Goal: Information Seeking & Learning: Find contact information

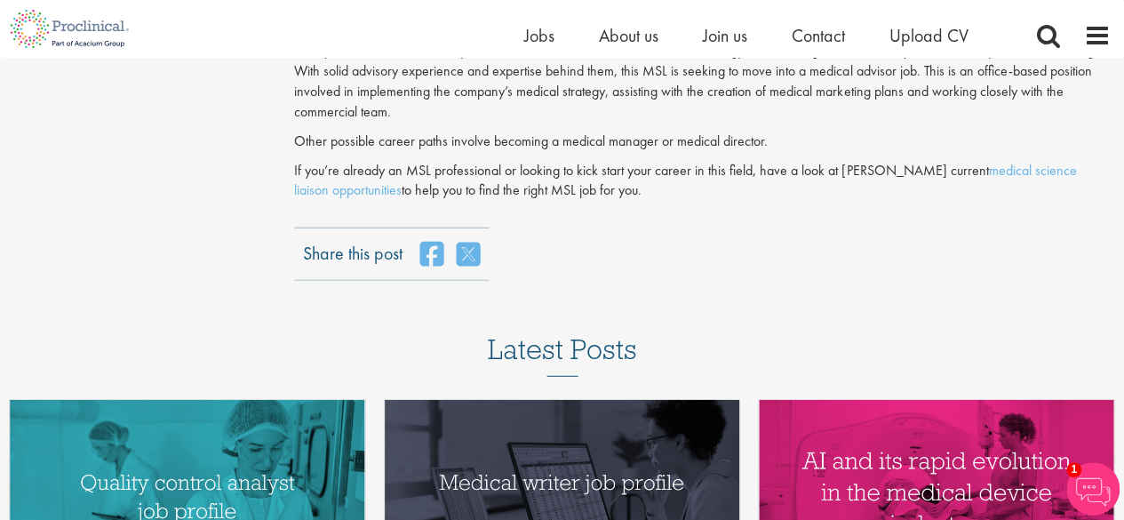
scroll to position [2292, 0]
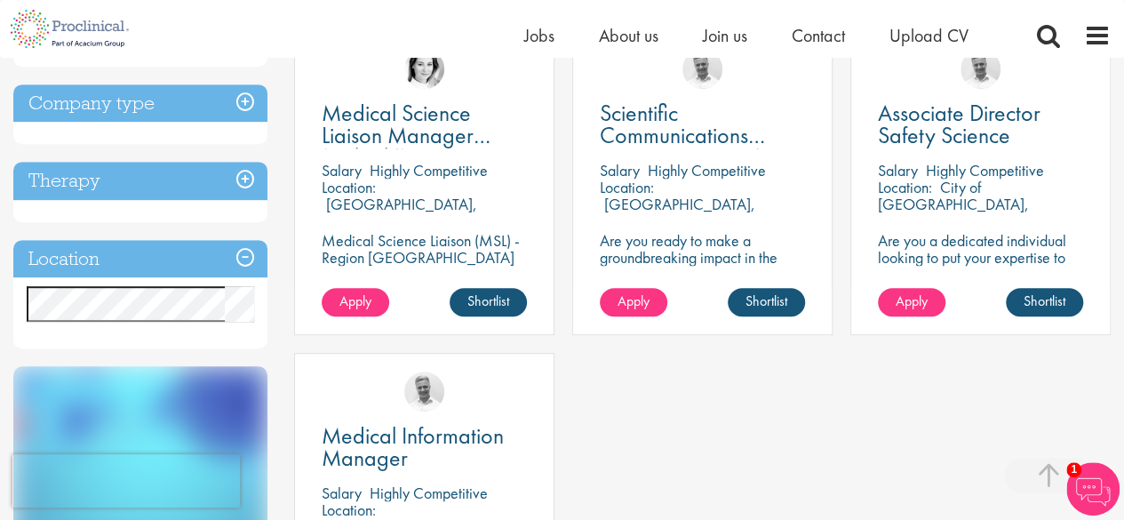
scroll to position [359, 0]
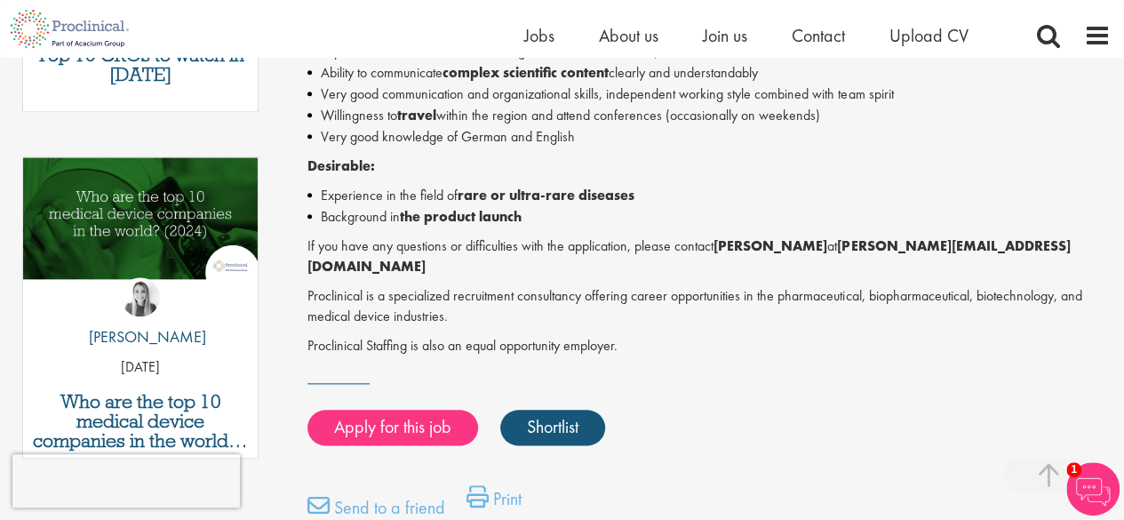
scroll to position [839, 0]
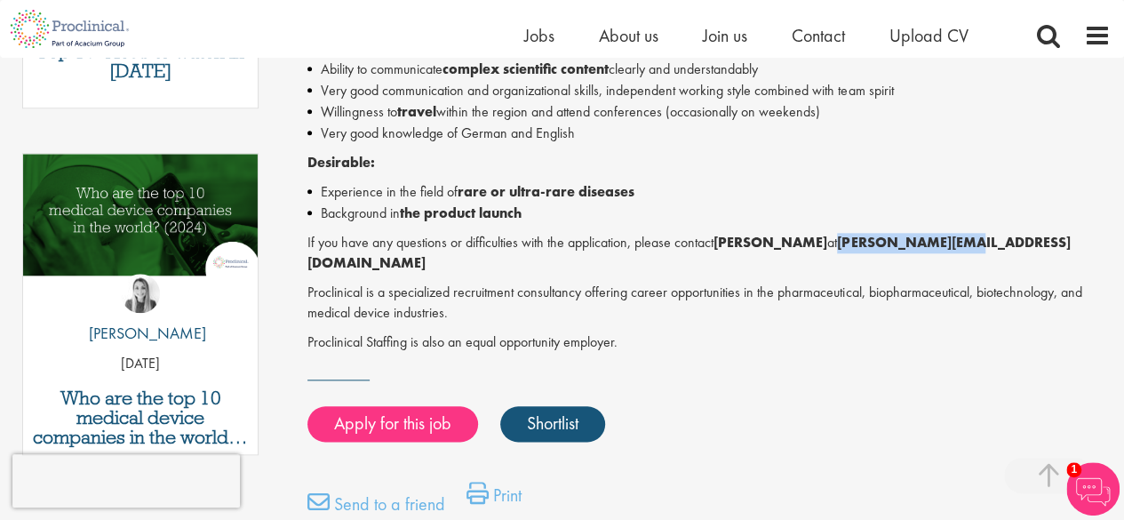
drag, startPoint x: 836, startPoint y: 242, endPoint x: 956, endPoint y: 243, distance: 120.0
click at [956, 243] on font "g.besseau@proclinical.com" at bounding box center [688, 252] width 762 height 39
click at [949, 226] on div "Medical Science Liaison (MSL) - Region Süd-West I am currently seeking a Medica…" at bounding box center [708, 14] width 803 height 673
drag, startPoint x: 834, startPoint y: 243, endPoint x: 1029, endPoint y: 238, distance: 194.7
click at [1029, 238] on p "If you have any questions or difficulties with the application, please contact …" at bounding box center [708, 253] width 803 height 41
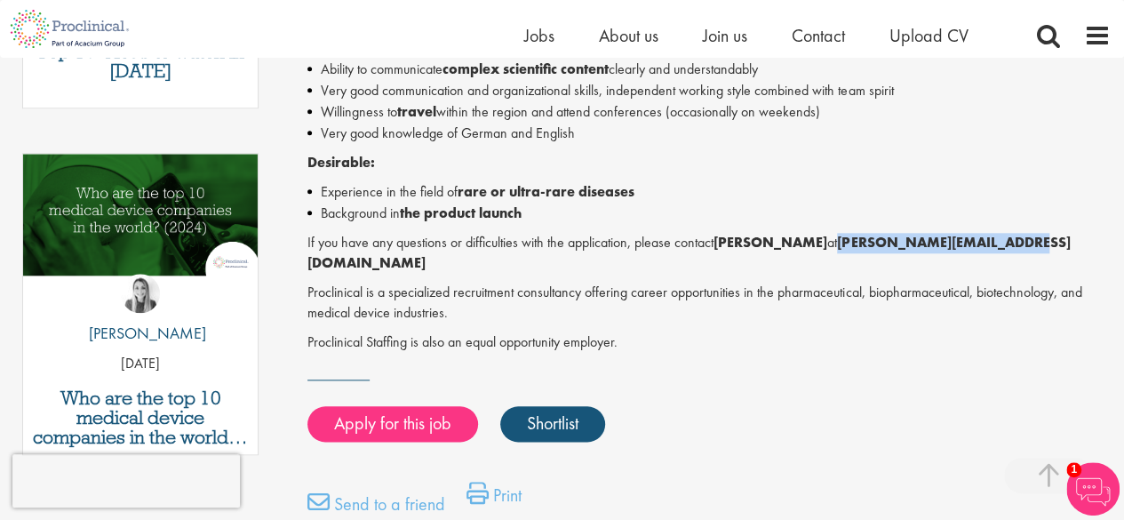
copy font "g.besseau@proclinical.com"
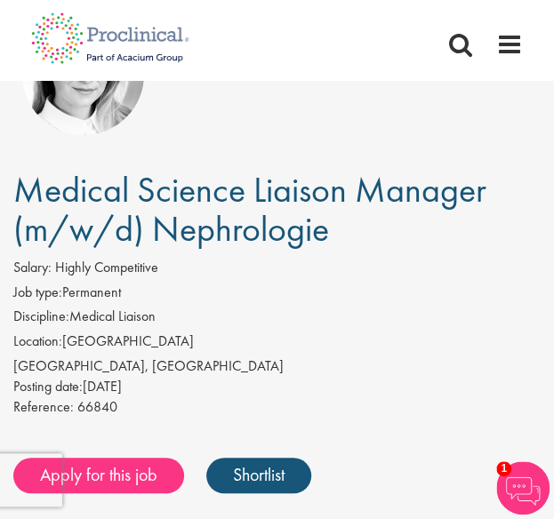
scroll to position [165, 0]
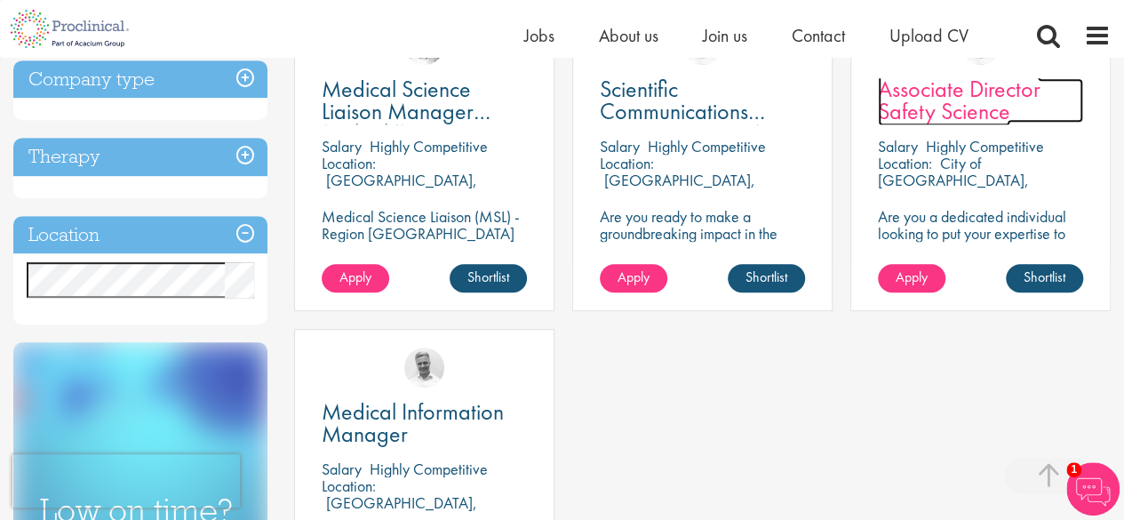
scroll to position [381, 0]
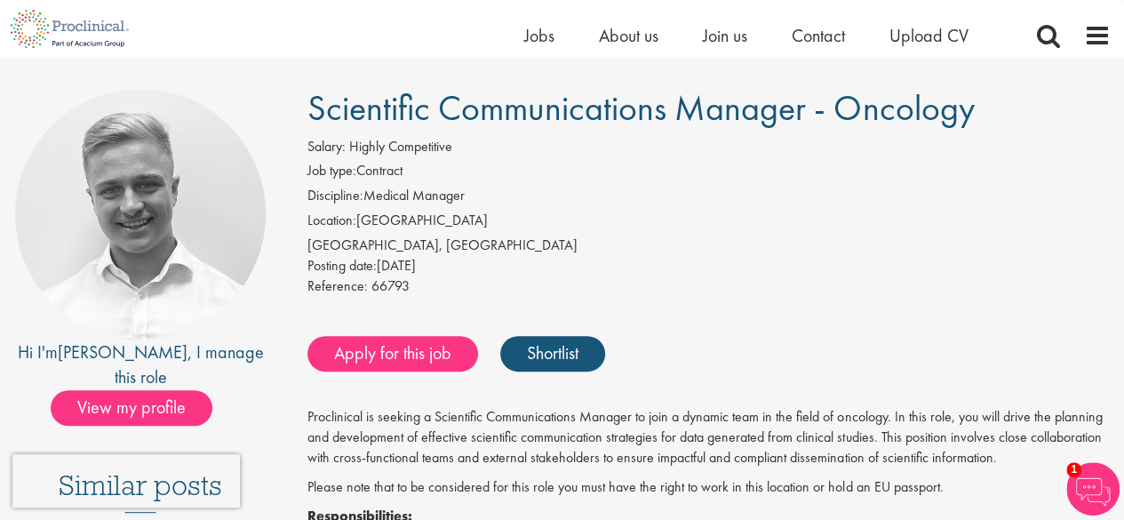
scroll to position [108, 0]
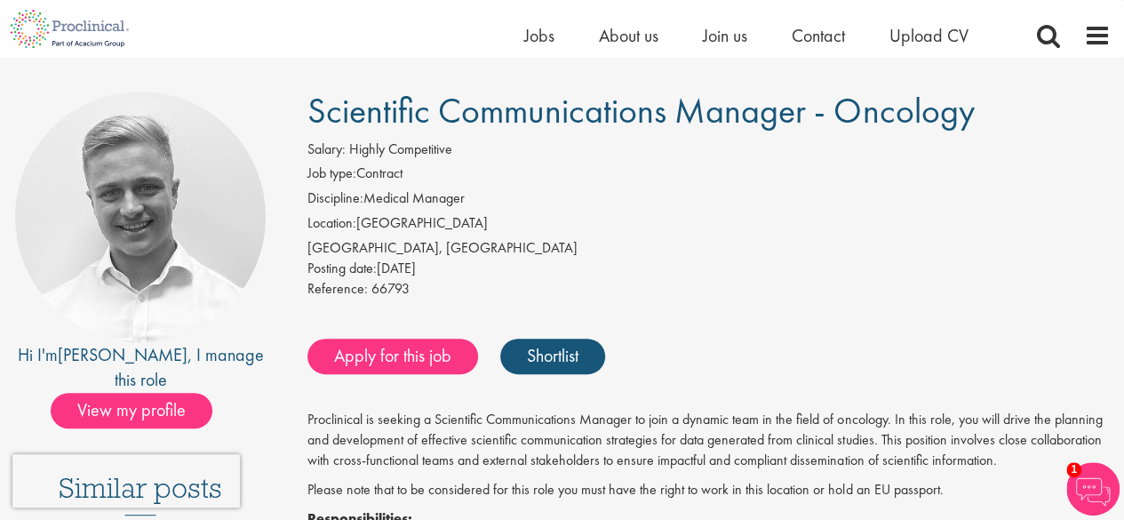
click at [1088, 109] on h1 "Scientific Communications Manager - Oncology" at bounding box center [708, 111] width 803 height 39
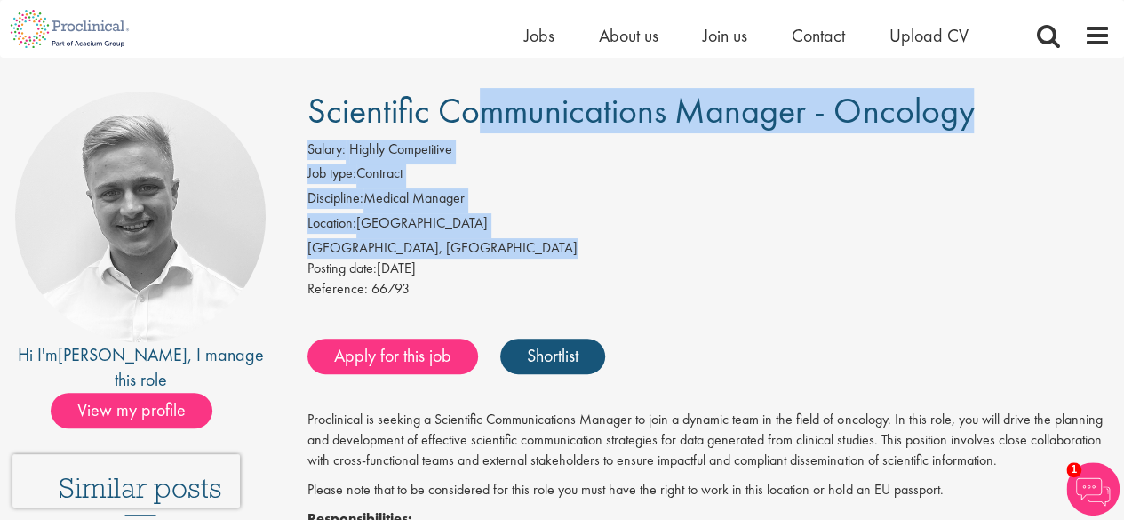
drag, startPoint x: 1088, startPoint y: 109, endPoint x: 1107, endPoint y: 254, distance: 146.0
click at [1049, 256] on div "Zug, Switzerland" at bounding box center [708, 248] width 803 height 20
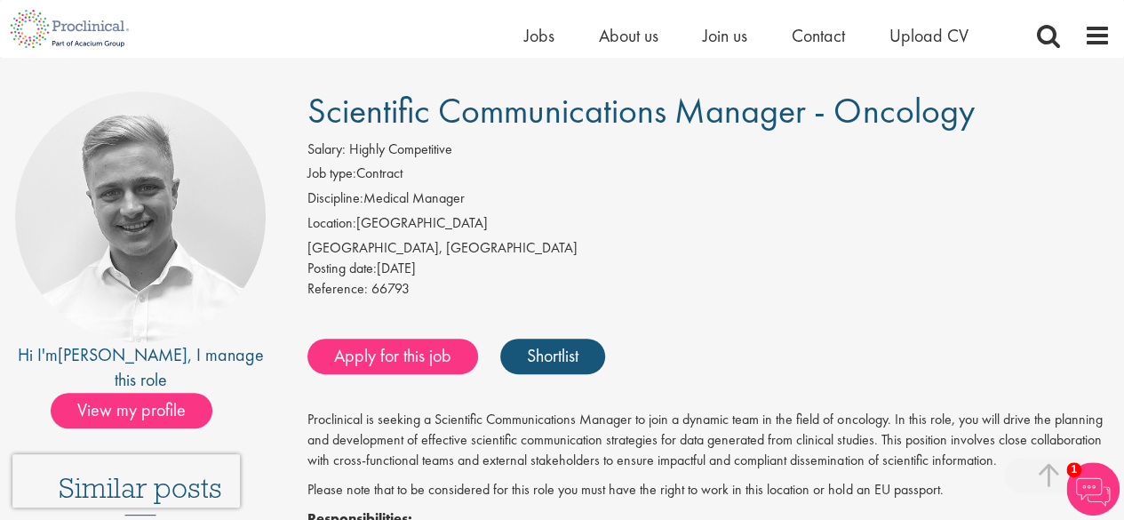
scroll to position [562, 0]
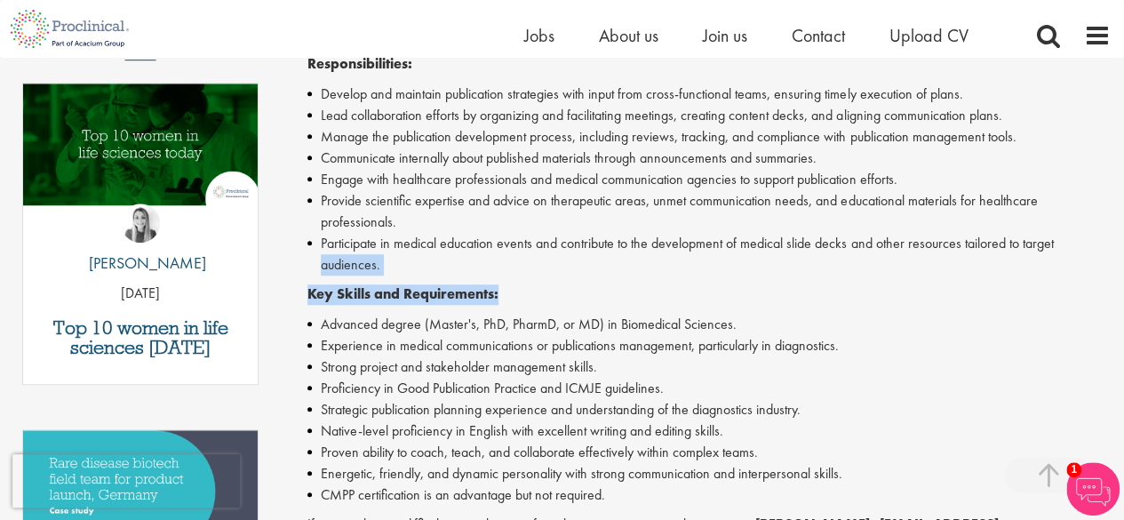
drag, startPoint x: 1119, startPoint y: 244, endPoint x: 1114, endPoint y: 291, distance: 46.4
click at [1114, 291] on div "Scientific Communications Manager - Oncology Salary: Highly Competitive Job typ…" at bounding box center [702, 327] width 843 height 1380
click at [1016, 277] on div "Proclinical is seeking a Scientific Communications Manager to join a dynamic te…" at bounding box center [708, 363] width 803 height 817
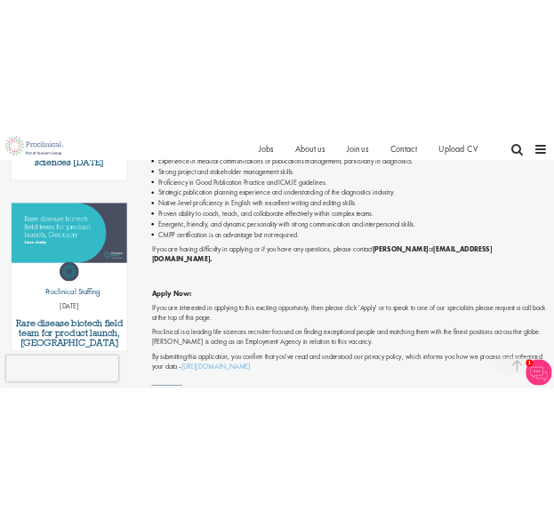
scroll to position [842, 0]
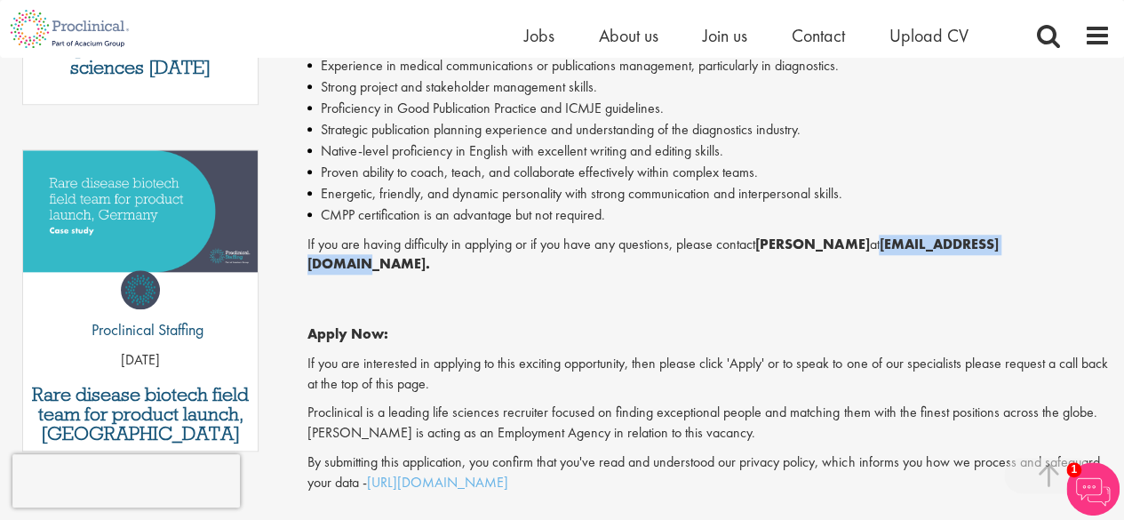
drag, startPoint x: 857, startPoint y: 247, endPoint x: 1002, endPoint y: 246, distance: 145.7
click at [998, 246] on strong "j.bye@proclinical.com." at bounding box center [652, 254] width 690 height 39
copy strong "j.bye@proclinical.com."
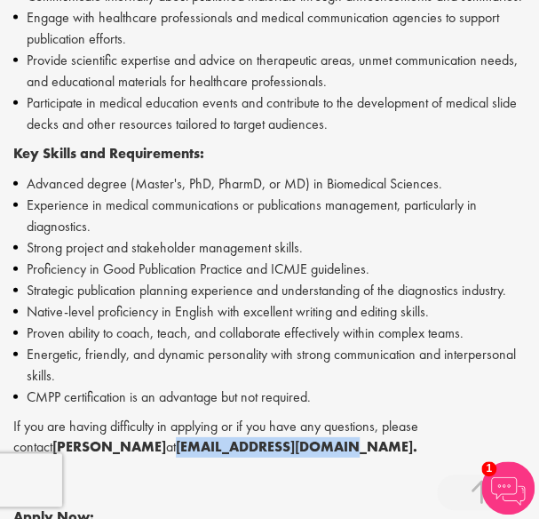
scroll to position [977, 0]
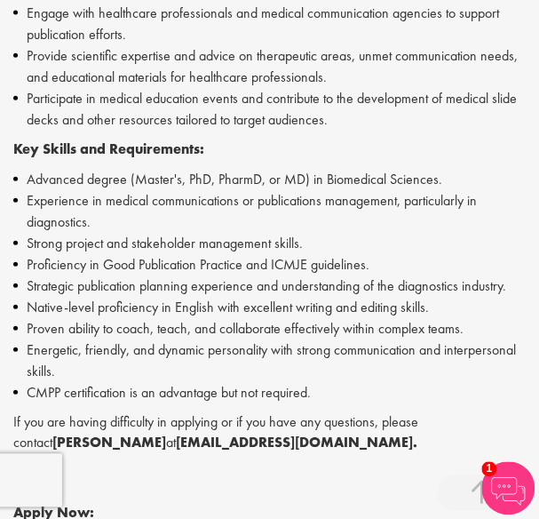
click at [499, 160] on p "Key Skills and Requirements:" at bounding box center [269, 149] width 513 height 20
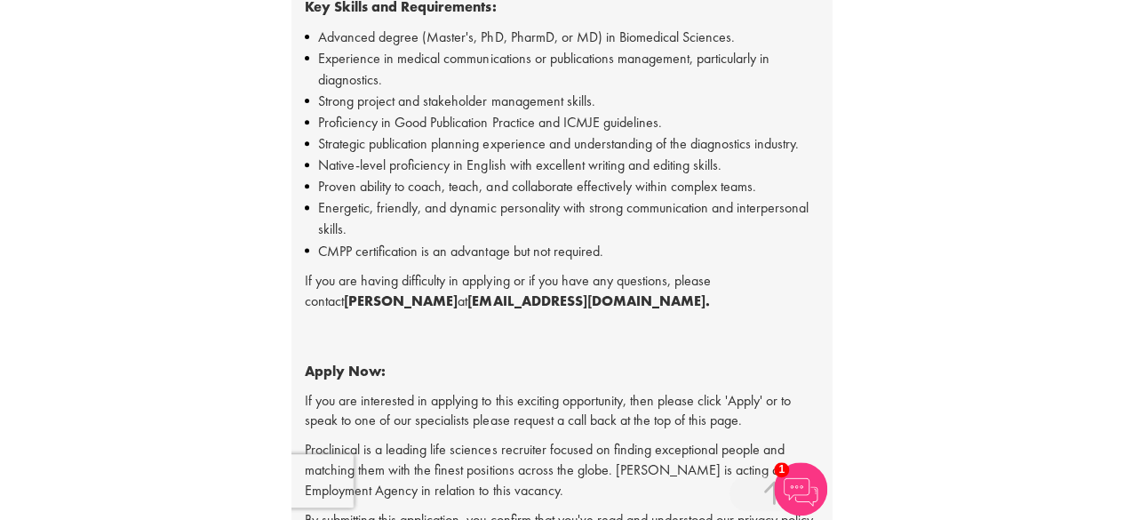
scroll to position [1109, 0]
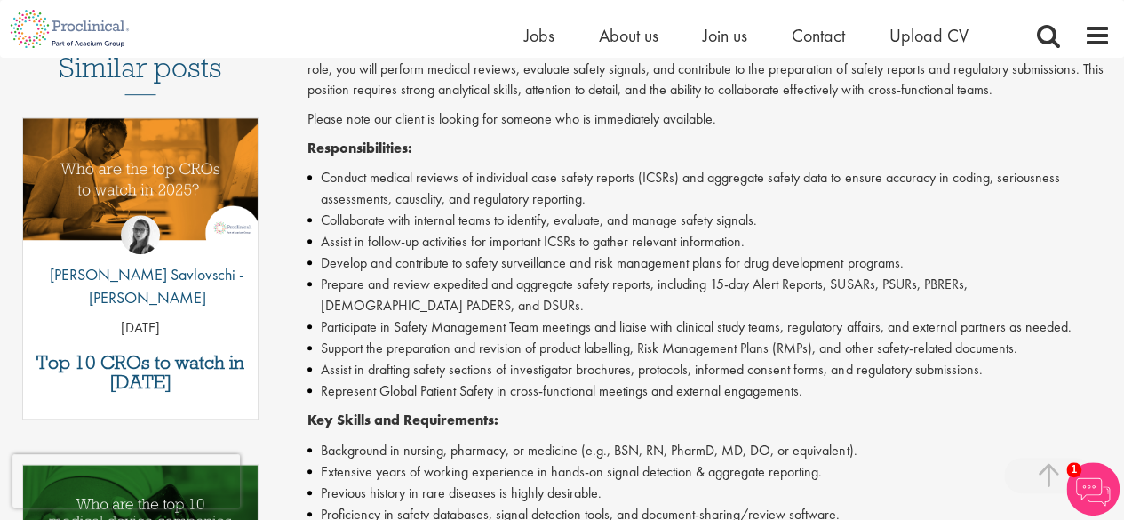
scroll to position [380, 0]
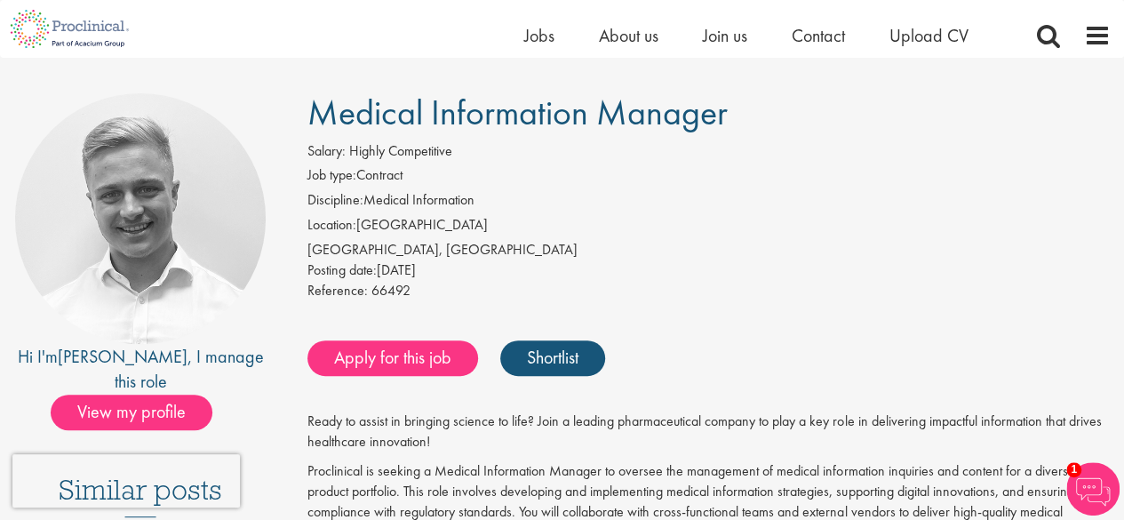
scroll to position [100, 0]
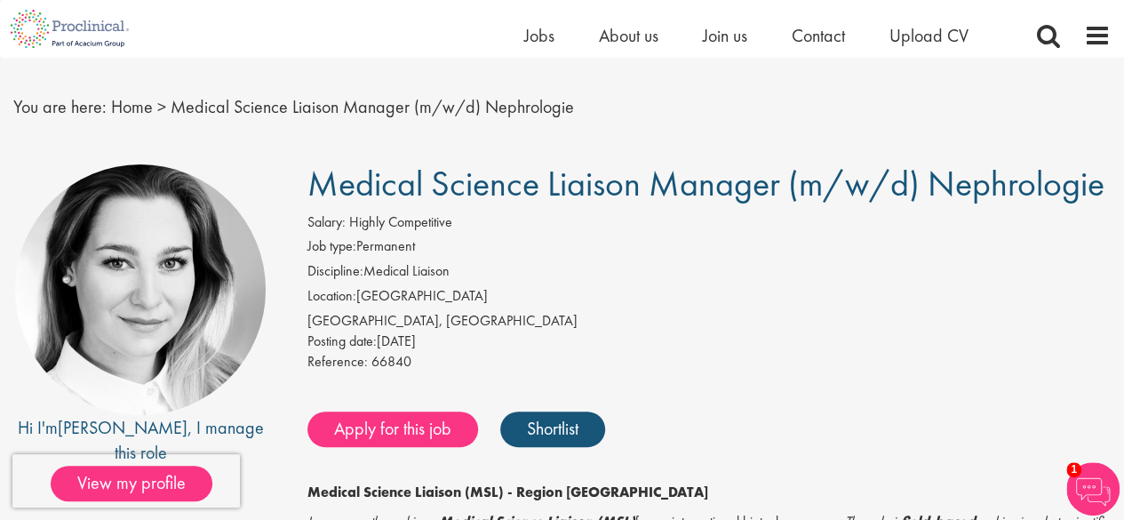
scroll to position [27, 0]
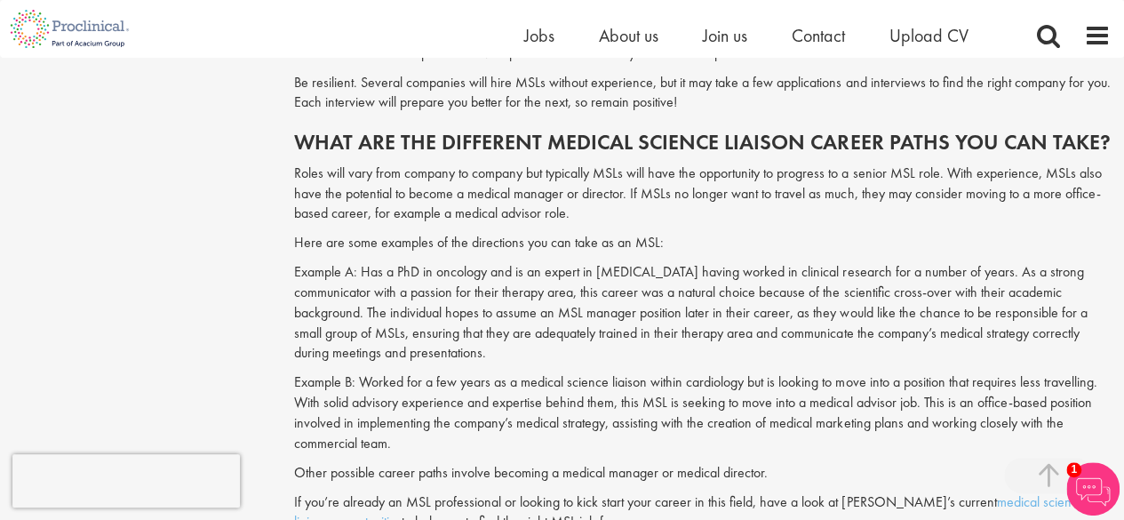
scroll to position [1980, 0]
